Goal: Transaction & Acquisition: Purchase product/service

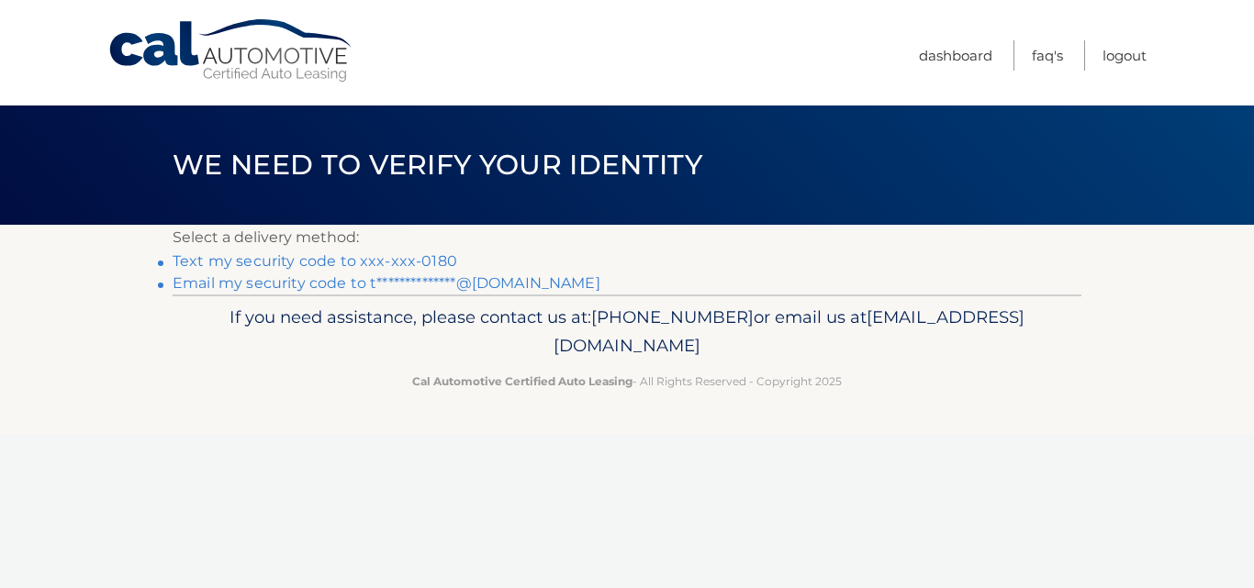
click at [244, 262] on link "Text my security code to xxx-xxx-0180" at bounding box center [315, 260] width 284 height 17
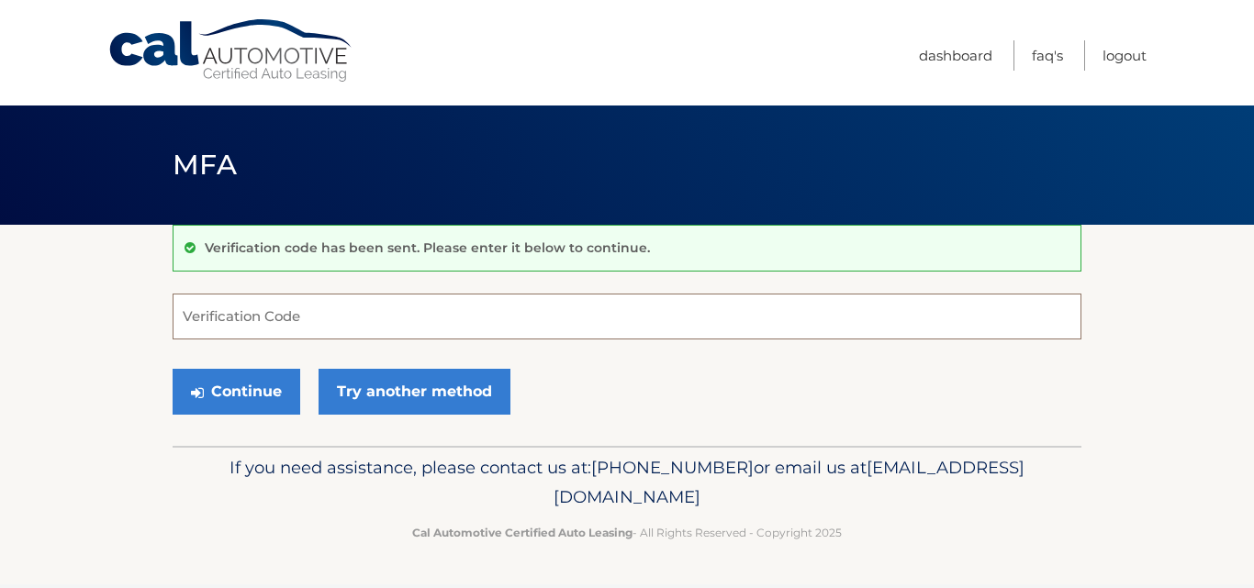
click at [345, 326] on input "Verification Code" at bounding box center [627, 317] width 909 height 46
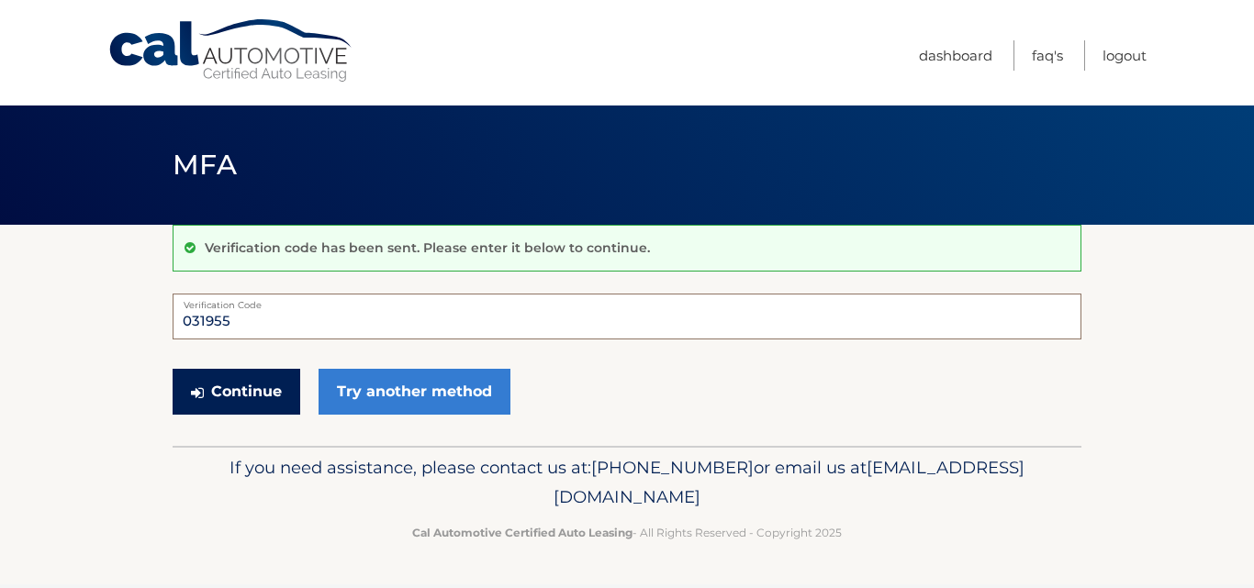
type input "031955"
click at [228, 389] on button "Continue" at bounding box center [237, 392] width 128 height 46
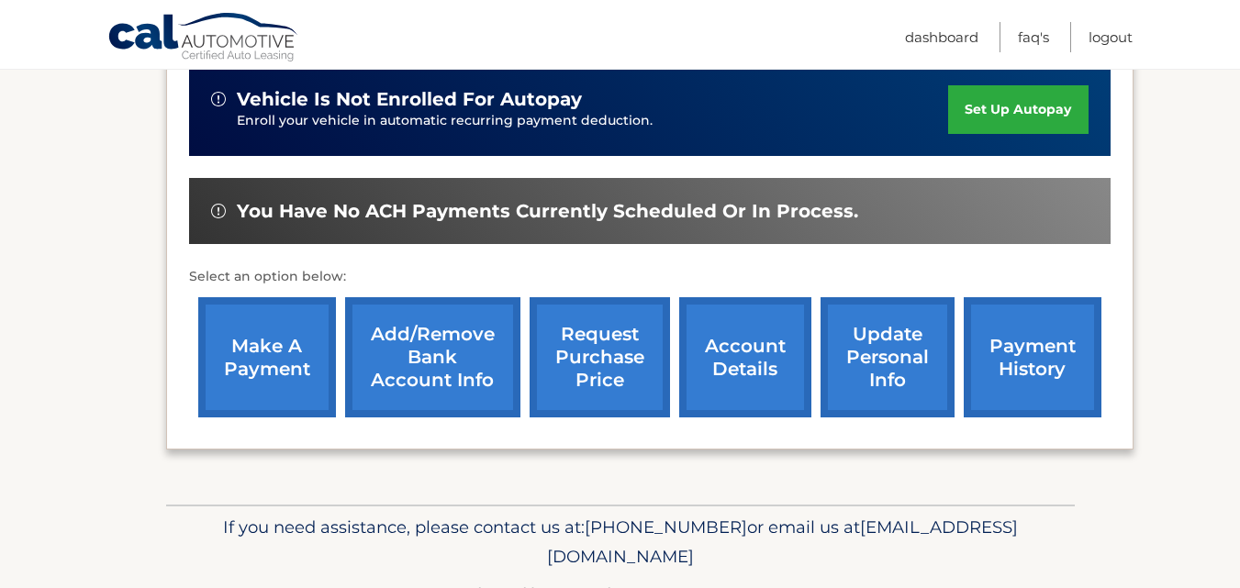
scroll to position [524, 0]
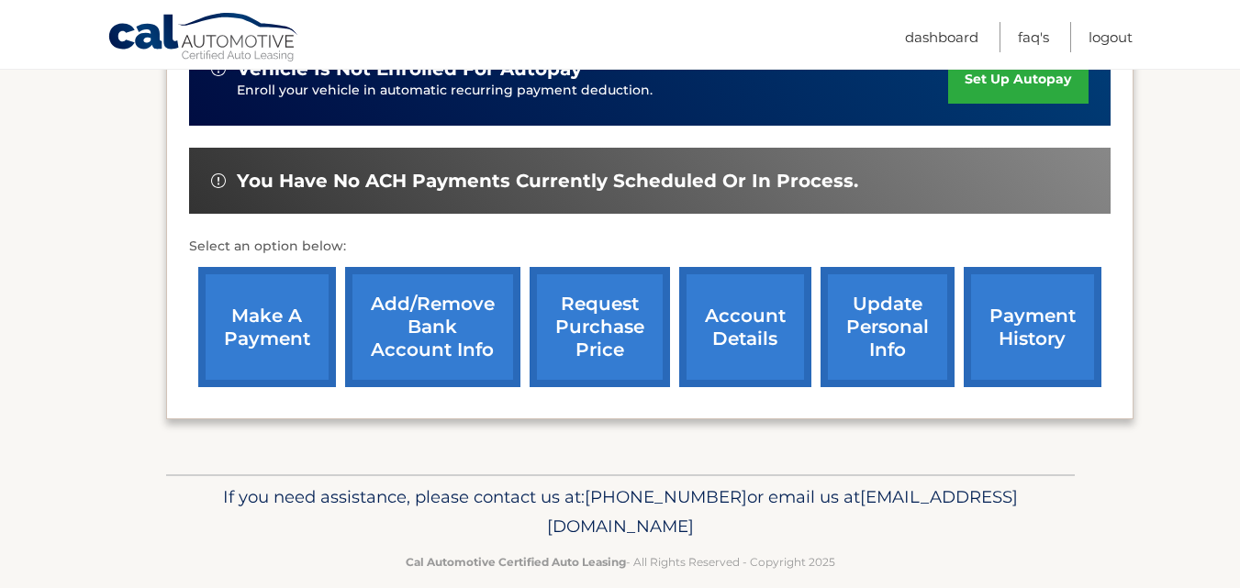
click at [283, 301] on link "make a payment" at bounding box center [267, 327] width 138 height 120
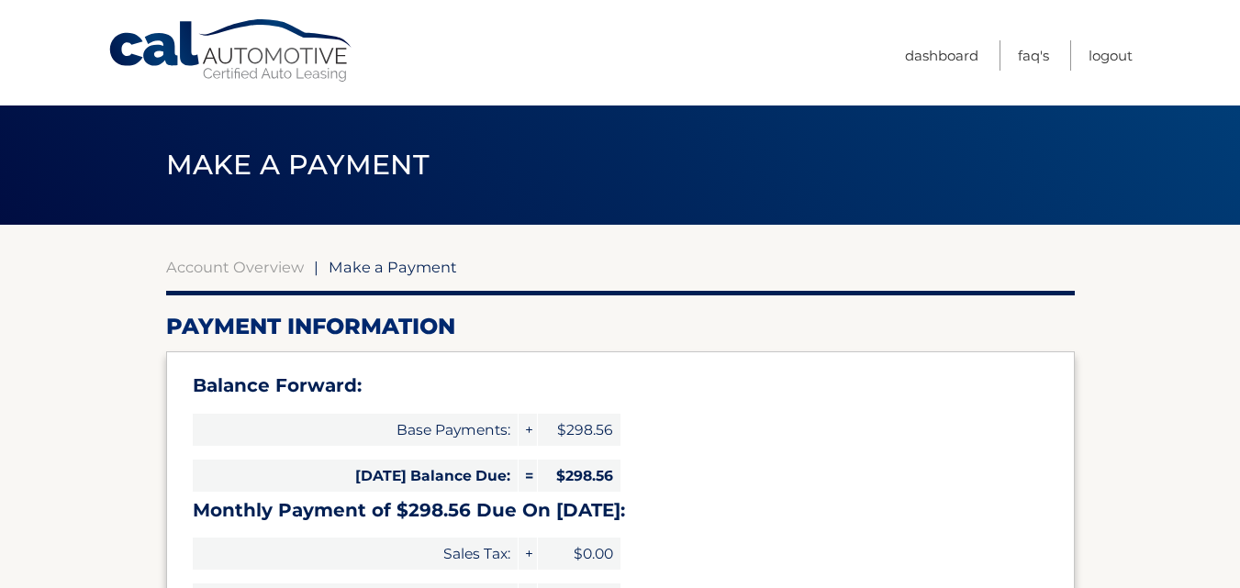
select select "YjA5MDNjYmItMTg3YS00ZWRhLTliNGUtMzg1ODk0YzhlNjdj"
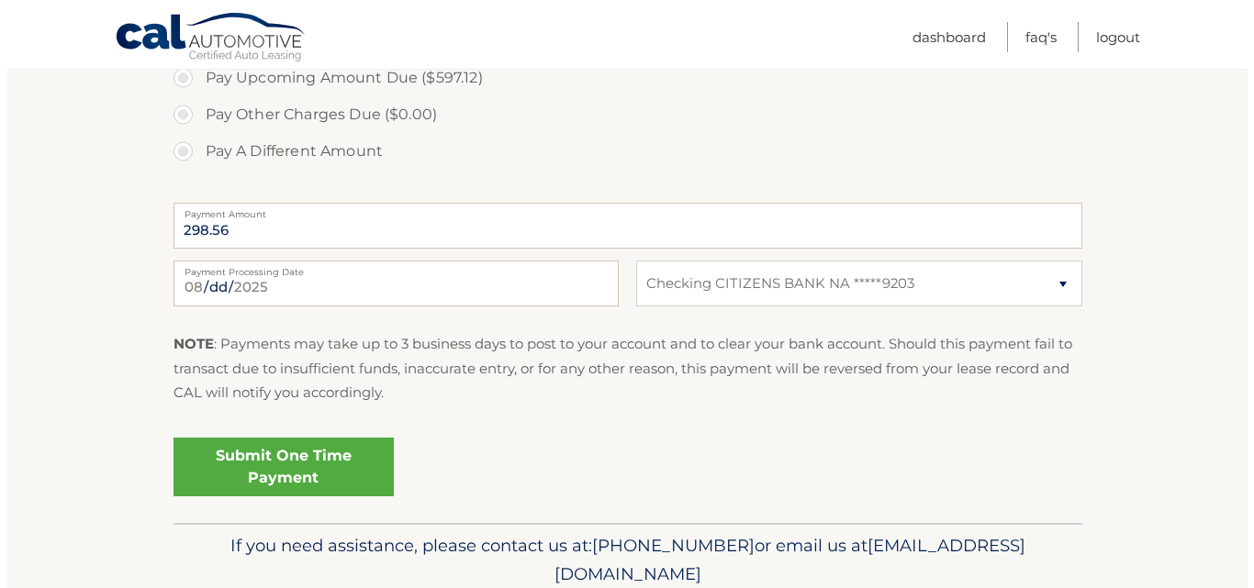
scroll to position [734, 0]
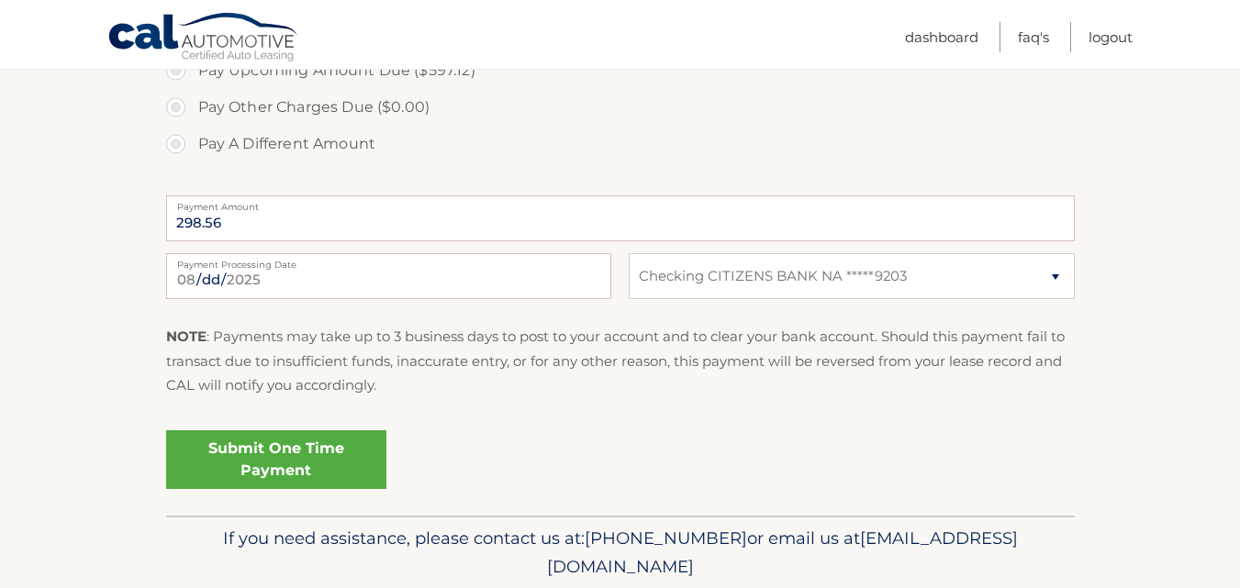
click at [272, 450] on link "Submit One Time Payment" at bounding box center [276, 459] width 220 height 59
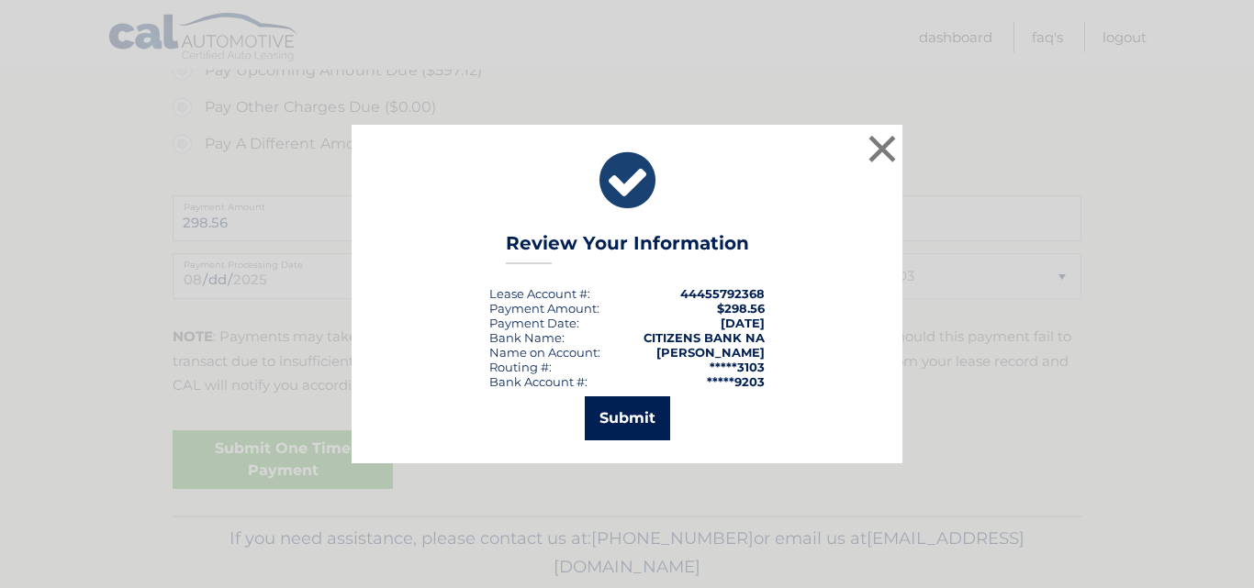
click at [638, 423] on button "Submit" at bounding box center [627, 418] width 85 height 44
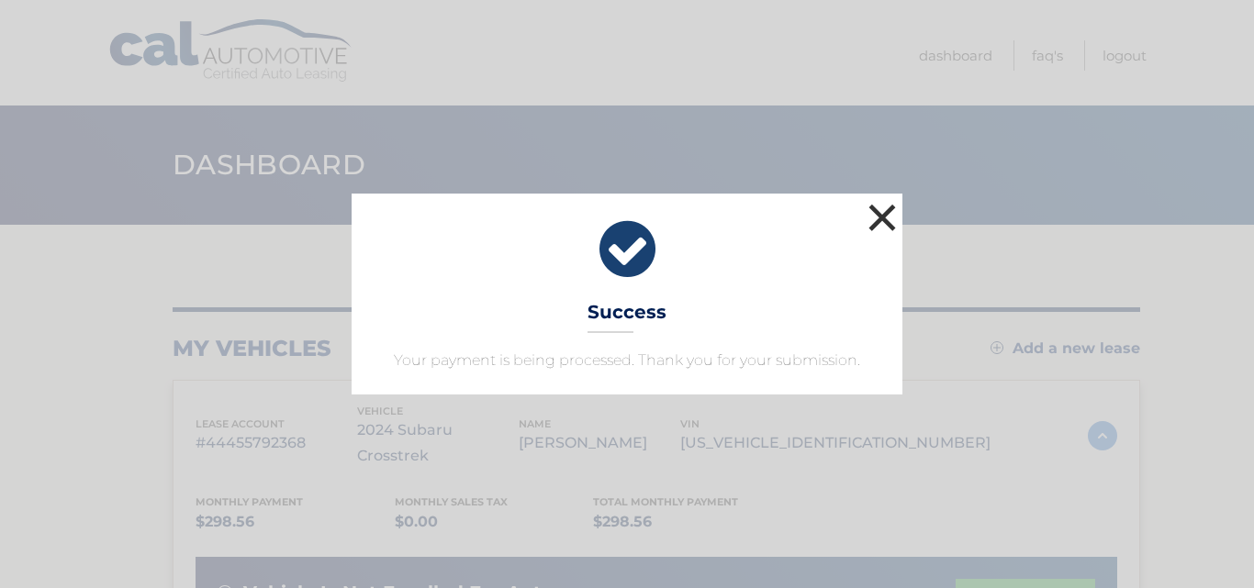
click at [876, 212] on button "×" at bounding box center [882, 217] width 37 height 37
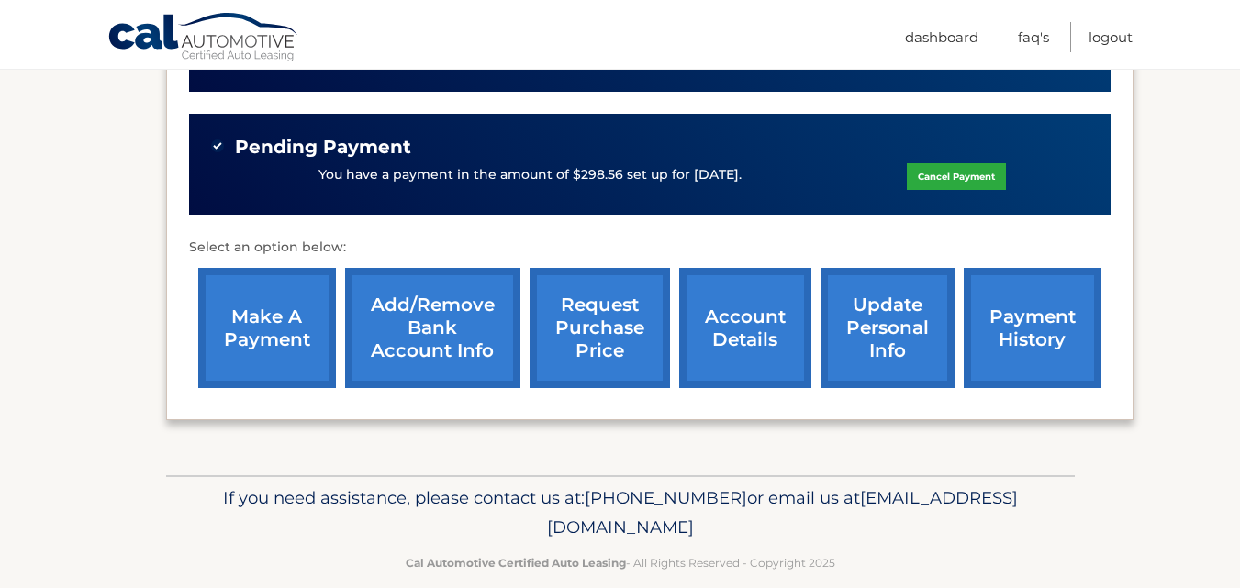
scroll to position [559, 0]
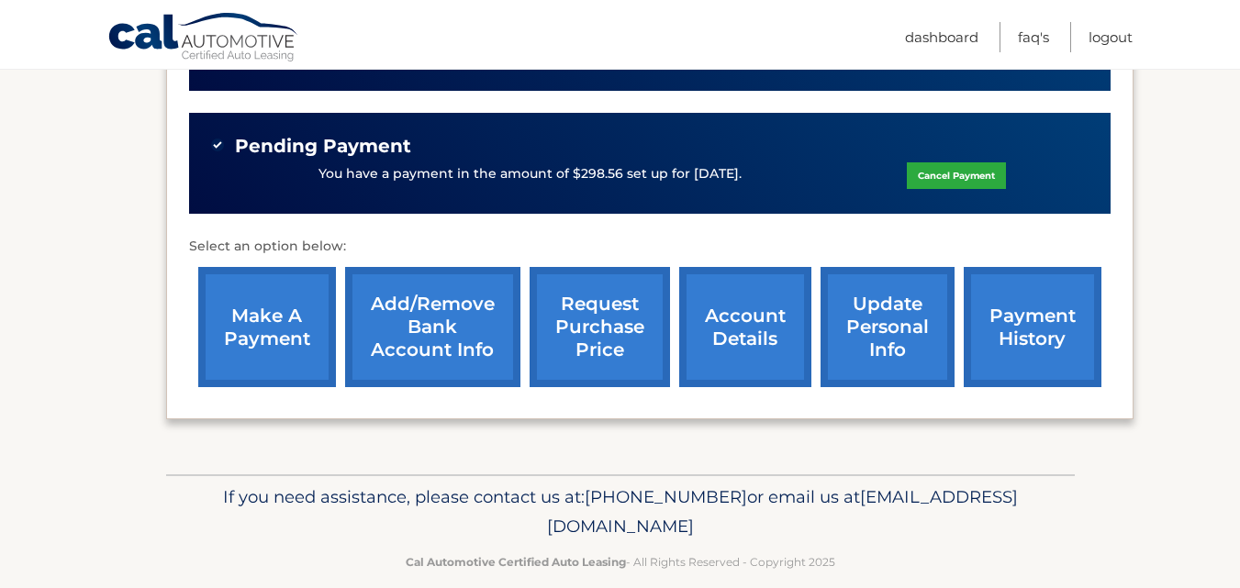
click at [287, 309] on link "make a payment" at bounding box center [267, 327] width 138 height 120
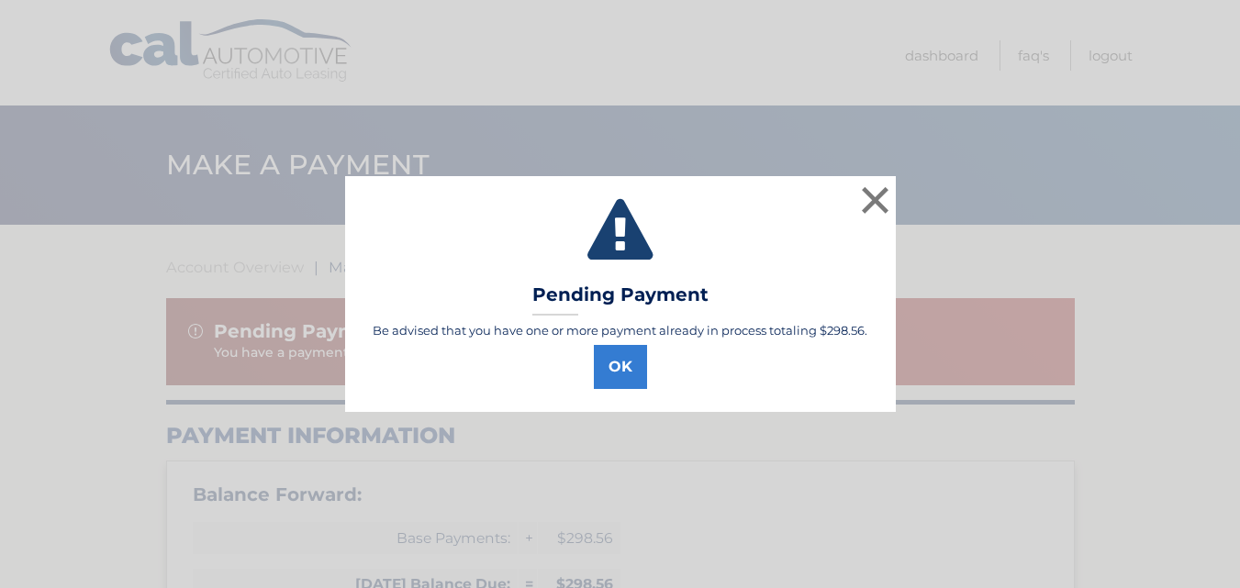
select select "YjA5MDNjYmItMTg3YS00ZWRhLTliNGUtMzg1ODk0YzhlNjdj"
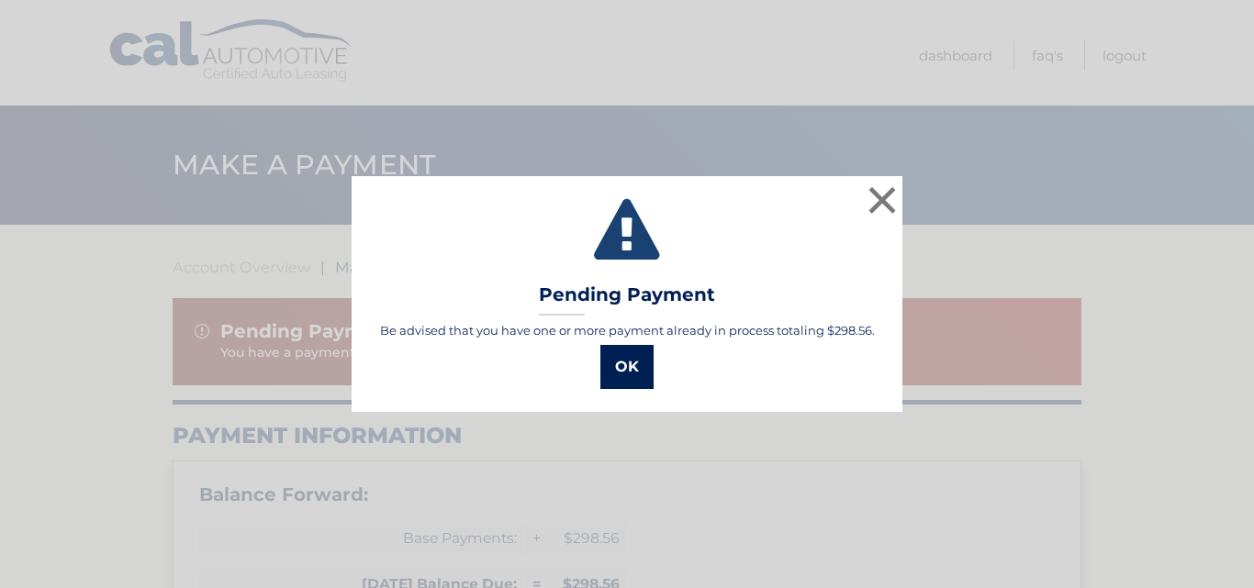
click at [622, 372] on button "OK" at bounding box center [626, 367] width 53 height 44
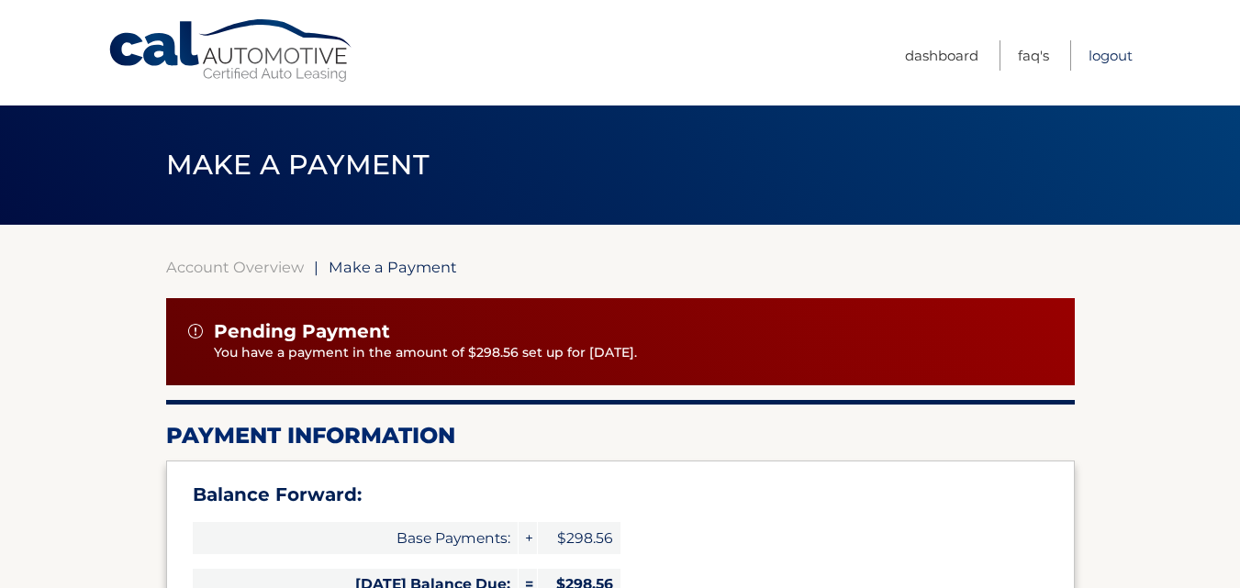
click at [1103, 52] on link "Logout" at bounding box center [1110, 55] width 44 height 30
